Goal: Information Seeking & Learning: Learn about a topic

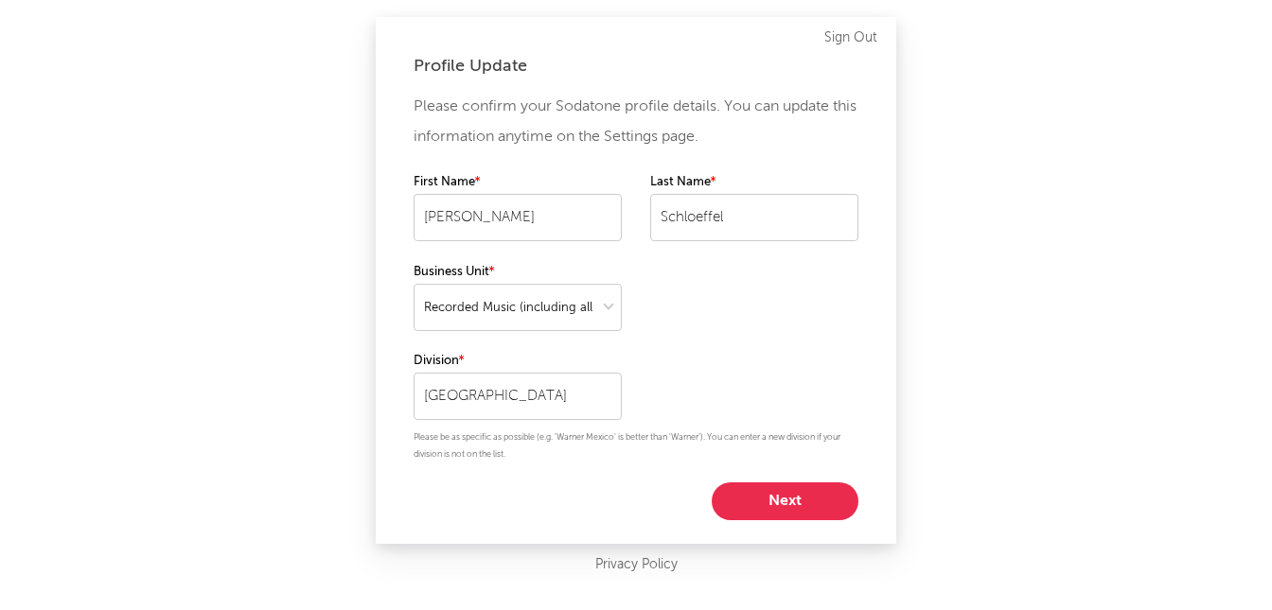
select select "recorded_music"
click at [777, 500] on button "Next" at bounding box center [785, 502] width 147 height 38
select select "assistant_coordinator"
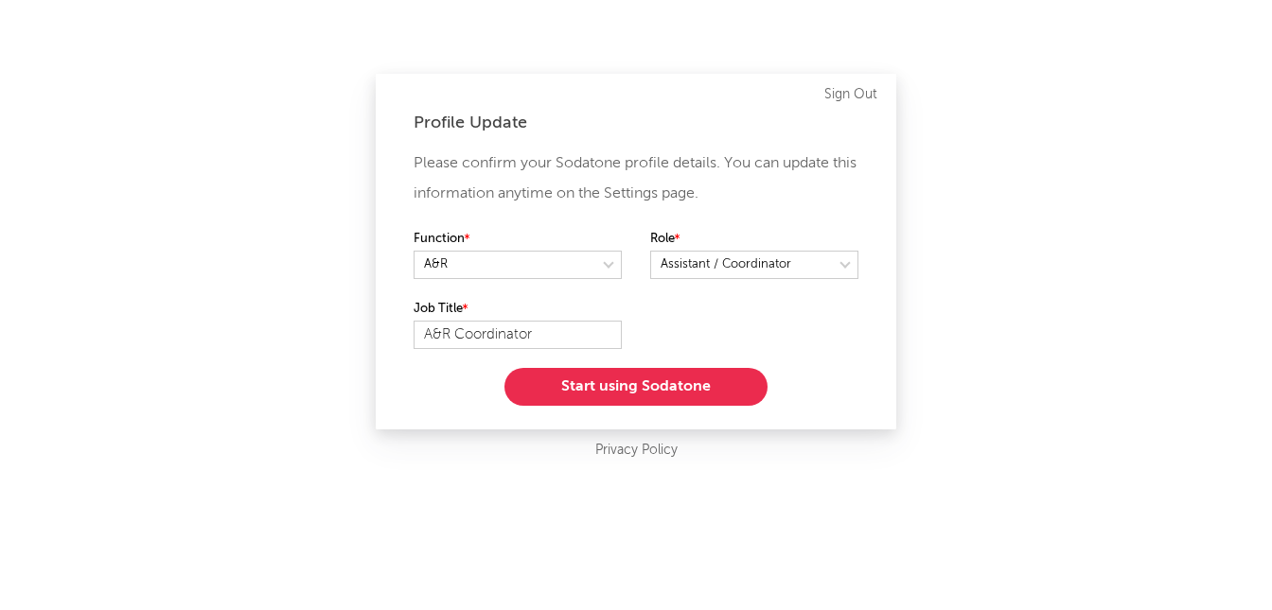
click at [650, 389] on button "Start using Sodatone" at bounding box center [635, 387] width 263 height 38
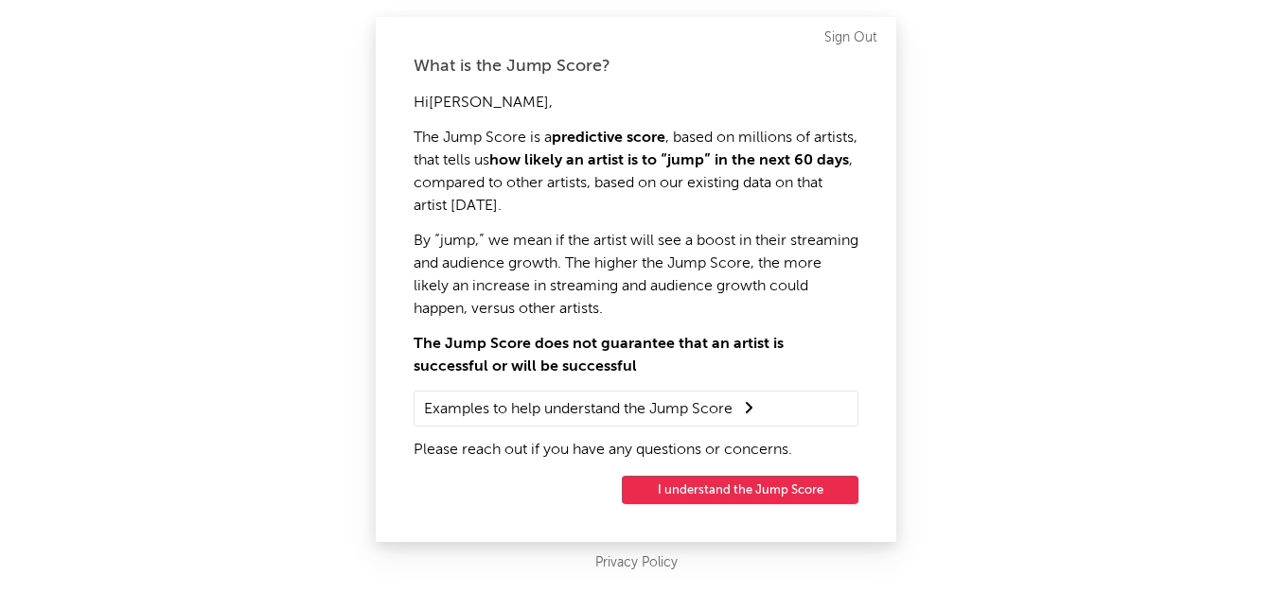
click at [725, 500] on button "I understand the Jump Score" at bounding box center [740, 490] width 237 height 28
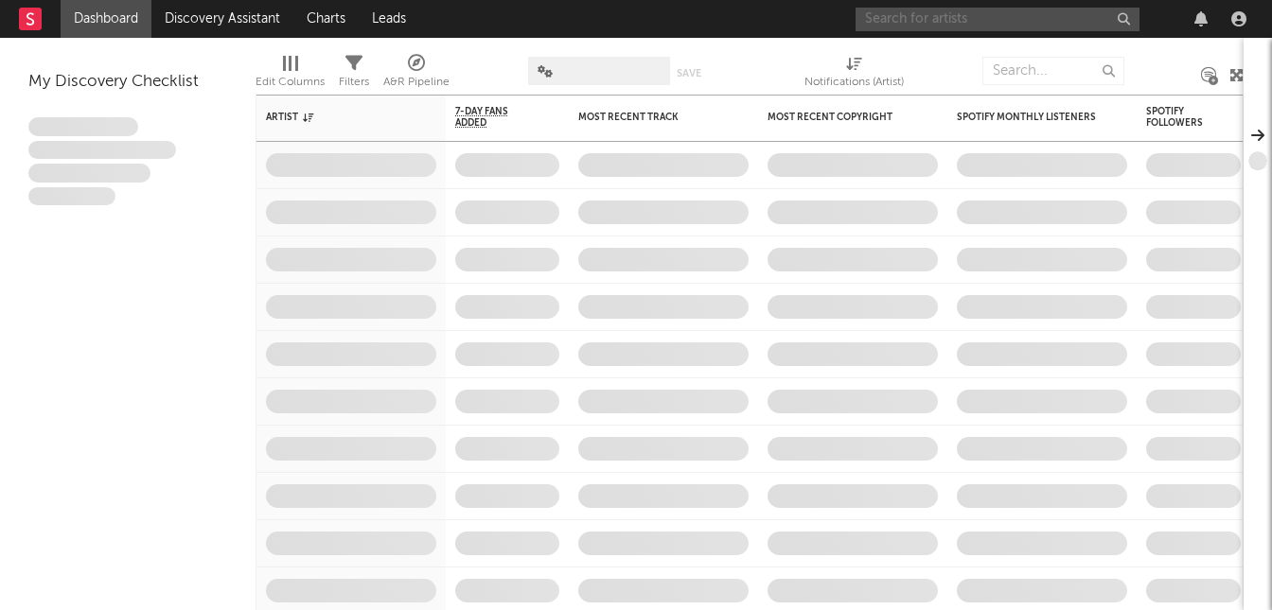
click at [936, 18] on input "text" at bounding box center [998, 20] width 284 height 24
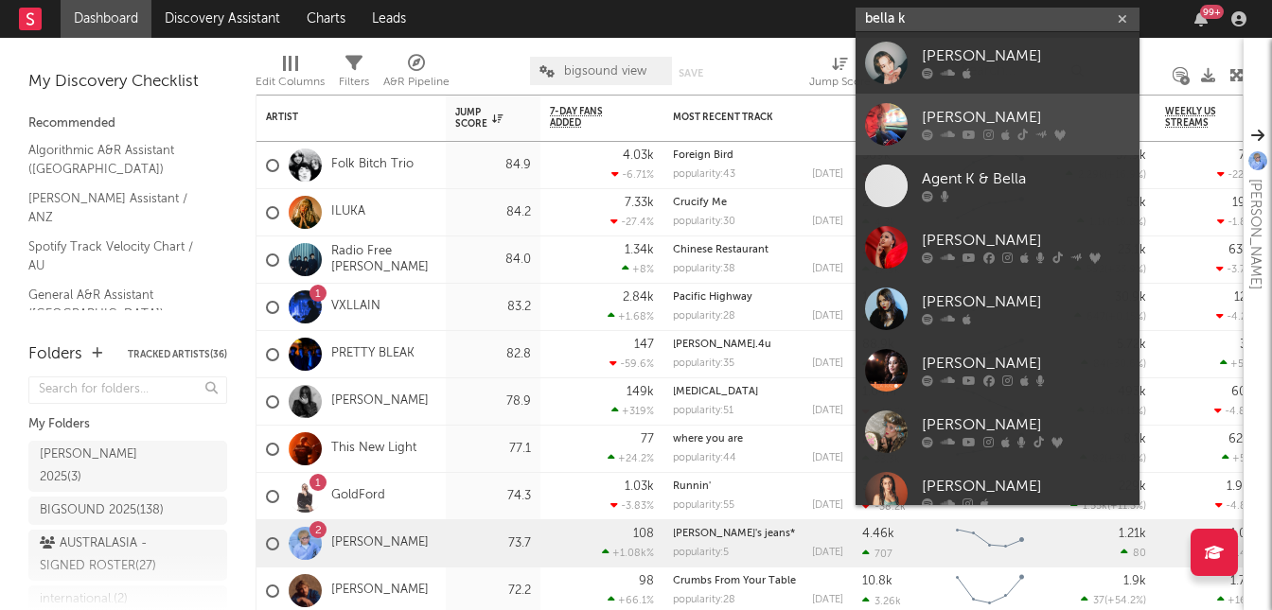
type input "bella k"
click at [1048, 118] on div "[PERSON_NAME]" at bounding box center [1026, 118] width 208 height 23
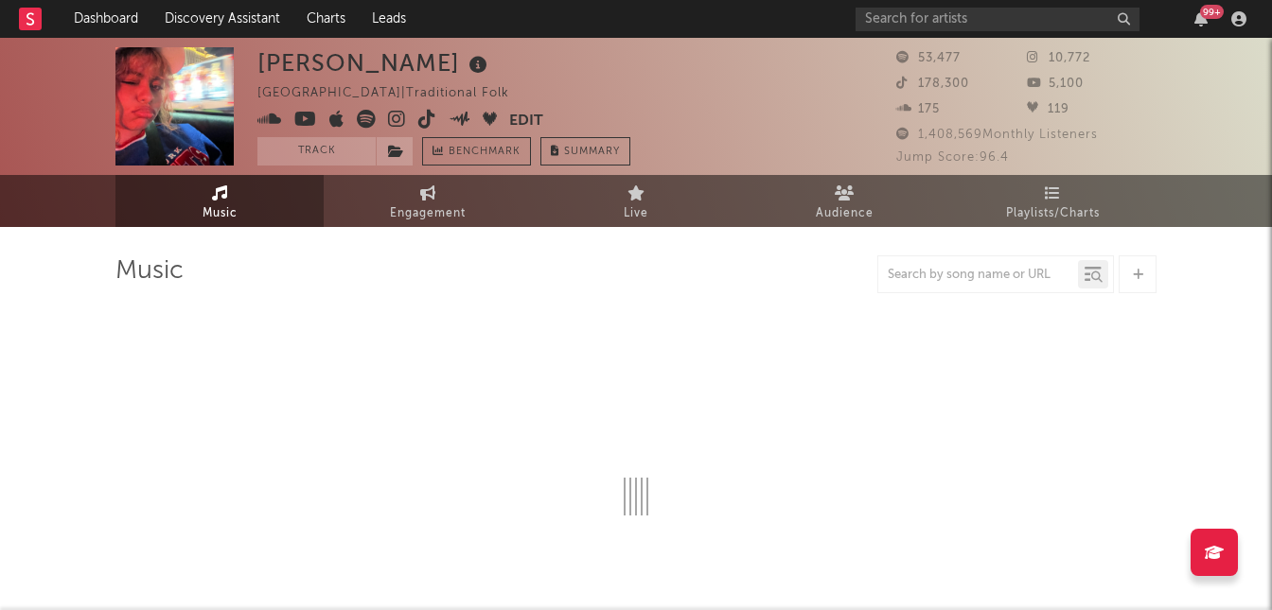
select select "1w"
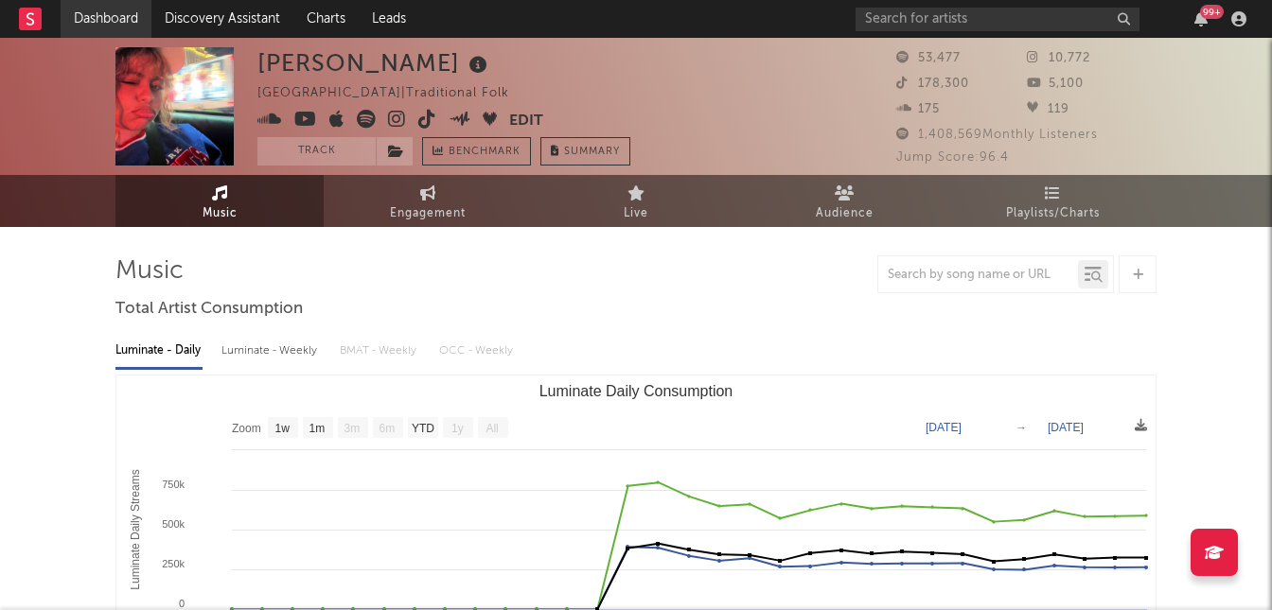
click at [114, 16] on link "Dashboard" at bounding box center [106, 19] width 91 height 38
